Goal: Task Accomplishment & Management: Complete application form

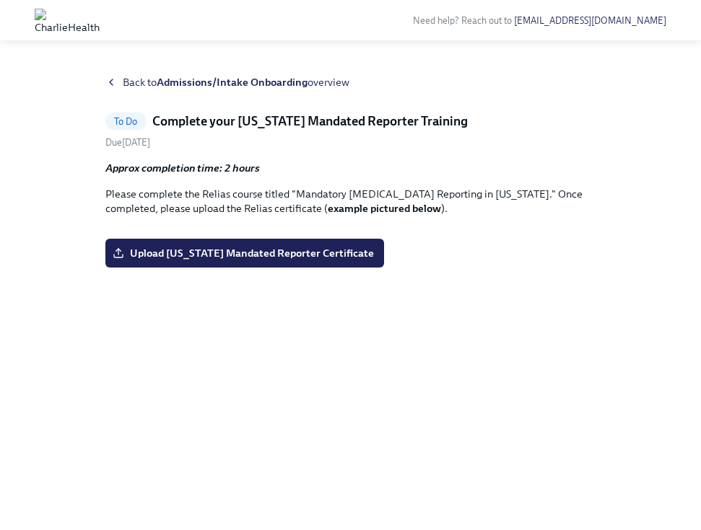
scroll to position [77, 0]
click at [292, 261] on span "Upload [US_STATE] Mandated Reporter Certificate" at bounding box center [244, 253] width 258 height 14
click at [0, 0] on input "Upload [US_STATE] Mandated Reporter Certificate" at bounding box center [0, 0] width 0 height 0
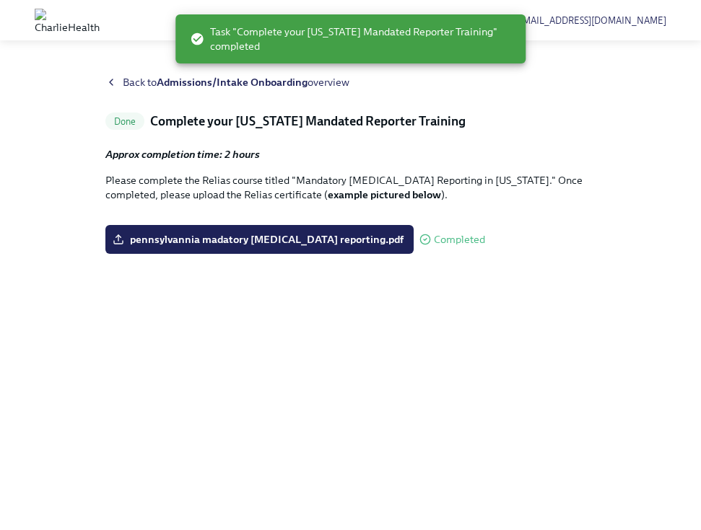
scroll to position [0, 0]
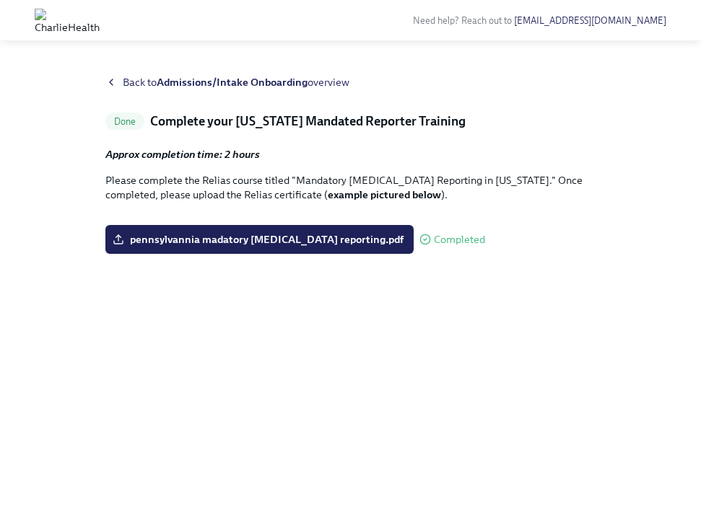
click at [182, 85] on strong "Admissions/Intake Onboarding" at bounding box center [232, 82] width 151 height 13
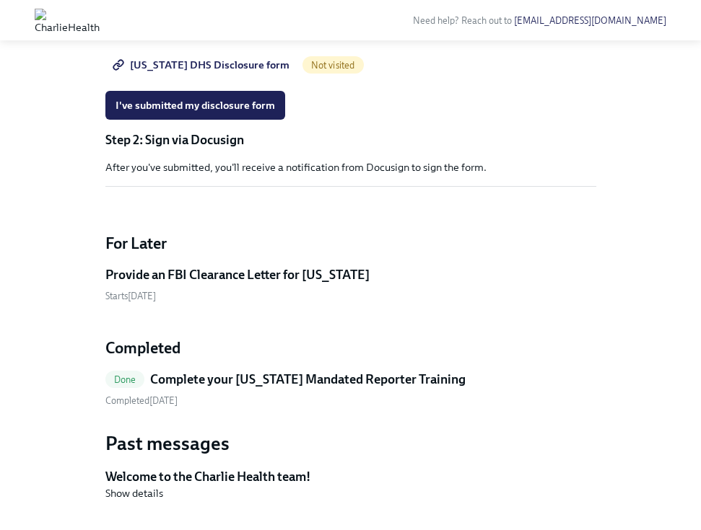
scroll to position [2041, 0]
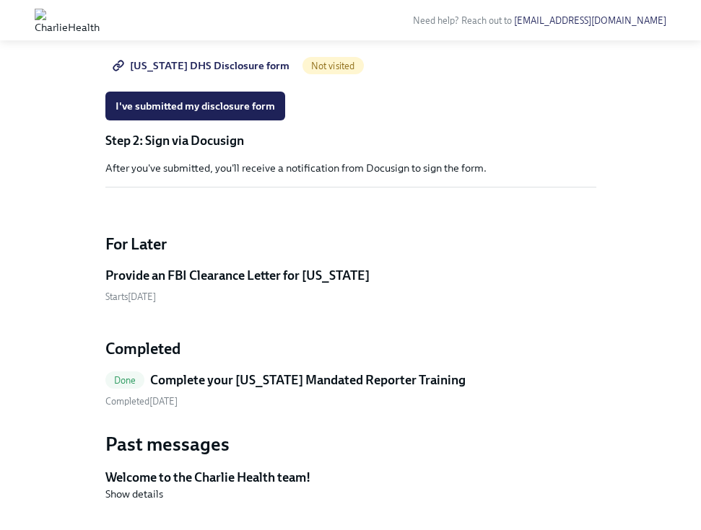
click at [189, 80] on link "[US_STATE] DHS Disclosure form" at bounding box center [202, 65] width 194 height 29
drag, startPoint x: 200, startPoint y: 261, endPoint x: 241, endPoint y: 262, distance: 41.1
click at [241, 40] on p "Your applicant ID is: 1247917" at bounding box center [350, 32] width 491 height 14
copy p "1247917"
click at [459, 80] on div "[US_STATE] DHS Disclosure form Completed" at bounding box center [350, 65] width 491 height 29
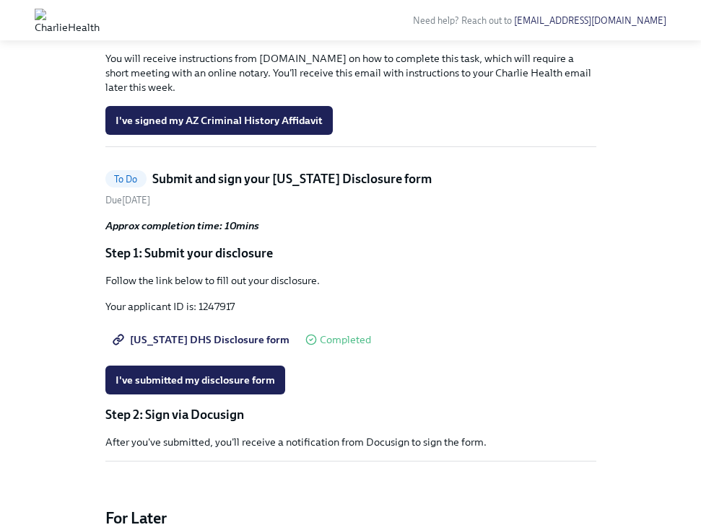
scroll to position [1760, 0]
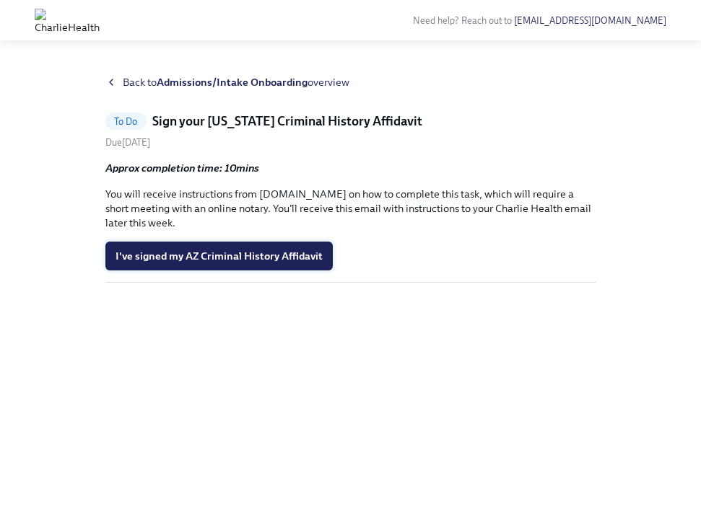
click at [264, 250] on span "I've signed my AZ Criminal History Affidavit" at bounding box center [218, 256] width 207 height 14
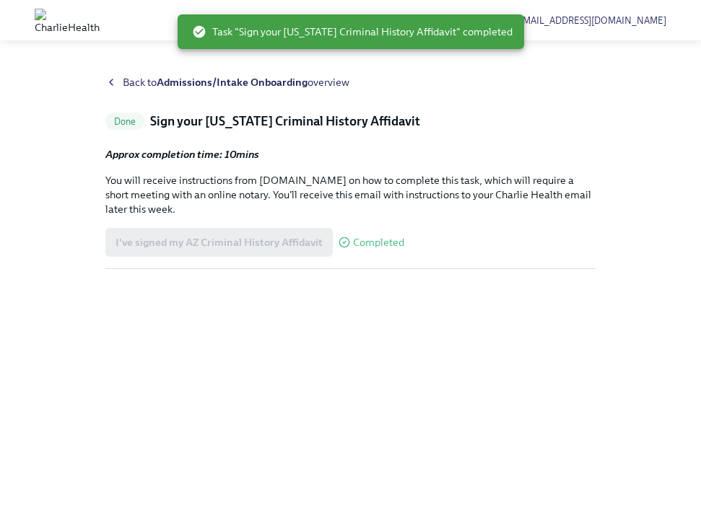
click at [114, 84] on icon at bounding box center [111, 83] width 12 height 12
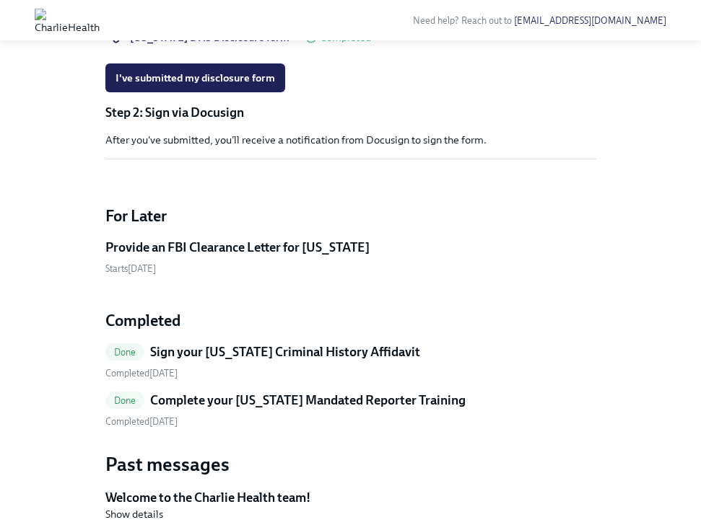
scroll to position [1875, 0]
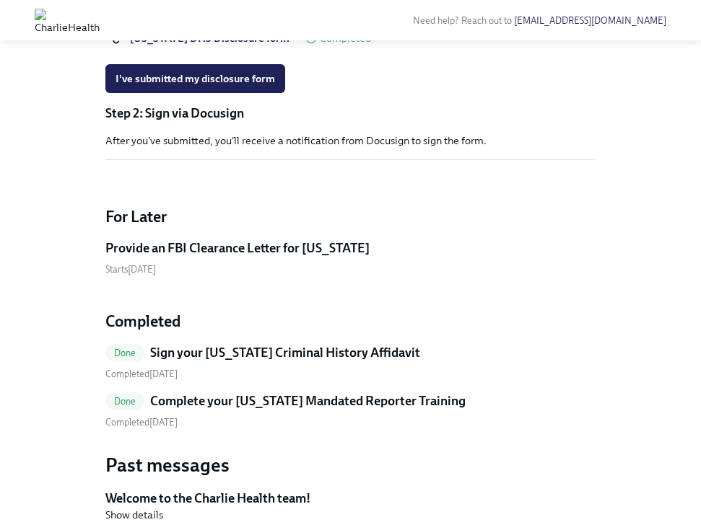
click at [194, 45] on span "[US_STATE] DHS Disclosure form" at bounding box center [202, 38] width 174 height 14
drag, startPoint x: 199, startPoint y: 234, endPoint x: 265, endPoint y: 235, distance: 65.7
click at [265, 12] on p "Your applicant ID is: 1247917" at bounding box center [350, 5] width 491 height 14
copy p "1247917"
click at [250, 86] on span "I've submitted my disclosure form" at bounding box center [195, 78] width 160 height 14
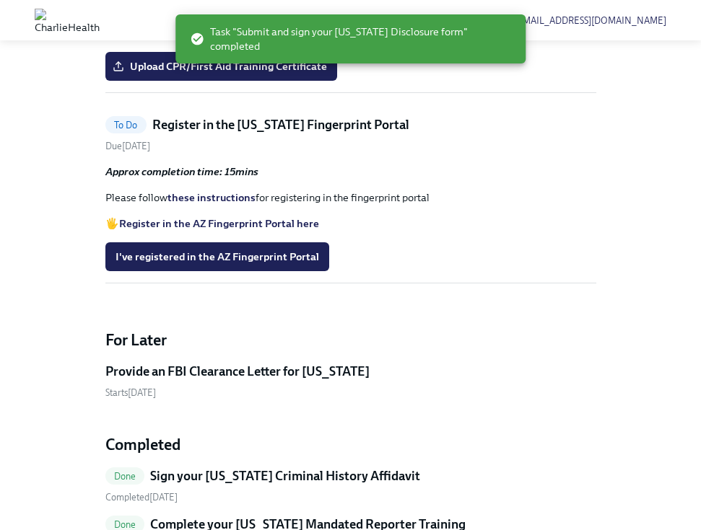
scroll to position [1424, 0]
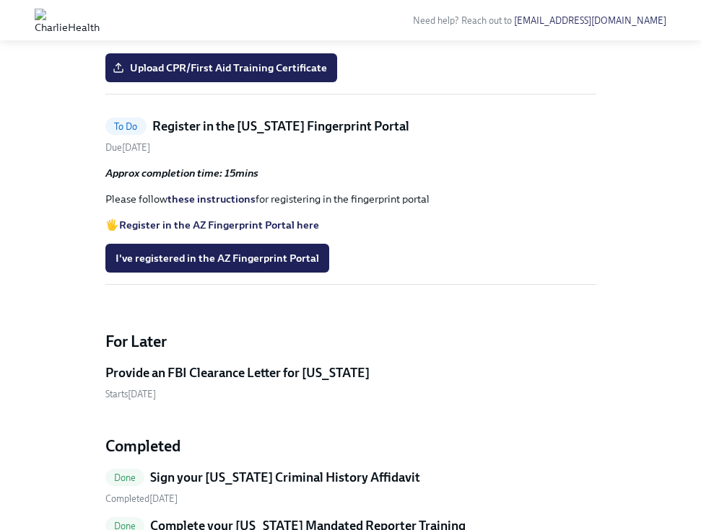
click at [203, 206] on link "these instructions" at bounding box center [211, 199] width 88 height 13
click at [221, 232] on strong "Register in the AZ Fingerprint Portal here" at bounding box center [219, 225] width 200 height 13
click at [230, 266] on span "I've registered in the AZ Fingerprint Portal" at bounding box center [217, 258] width 204 height 14
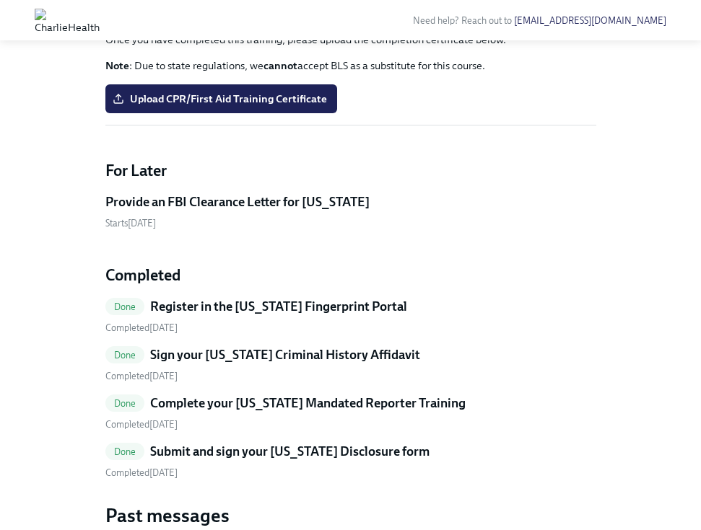
scroll to position [1408, 0]
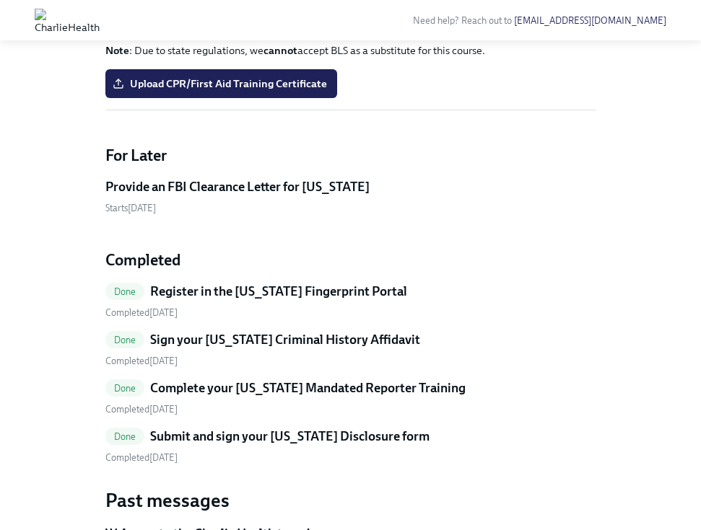
click at [247, 196] on h5 "Provide an FBI Clearance Letter for [US_STATE]" at bounding box center [237, 186] width 264 height 17
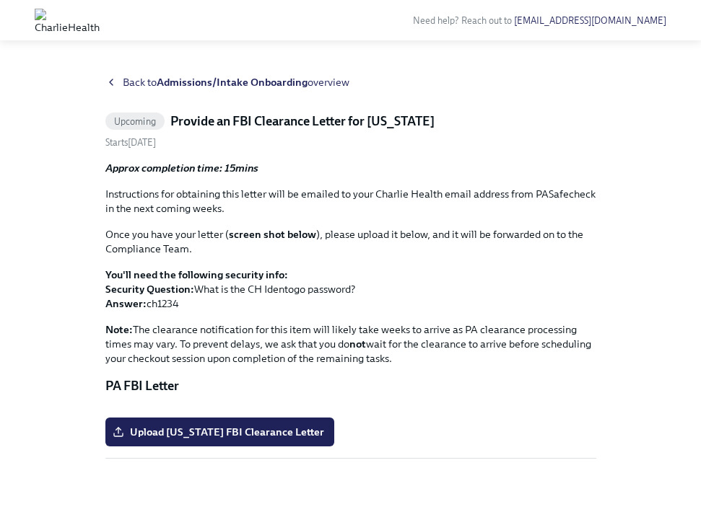
click at [113, 87] on icon at bounding box center [111, 83] width 12 height 12
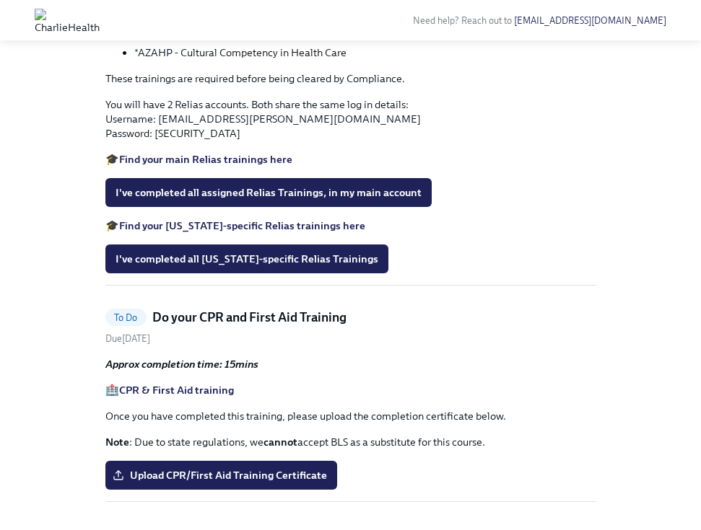
scroll to position [1017, 0]
